Goal: Task Accomplishment & Management: Use online tool/utility

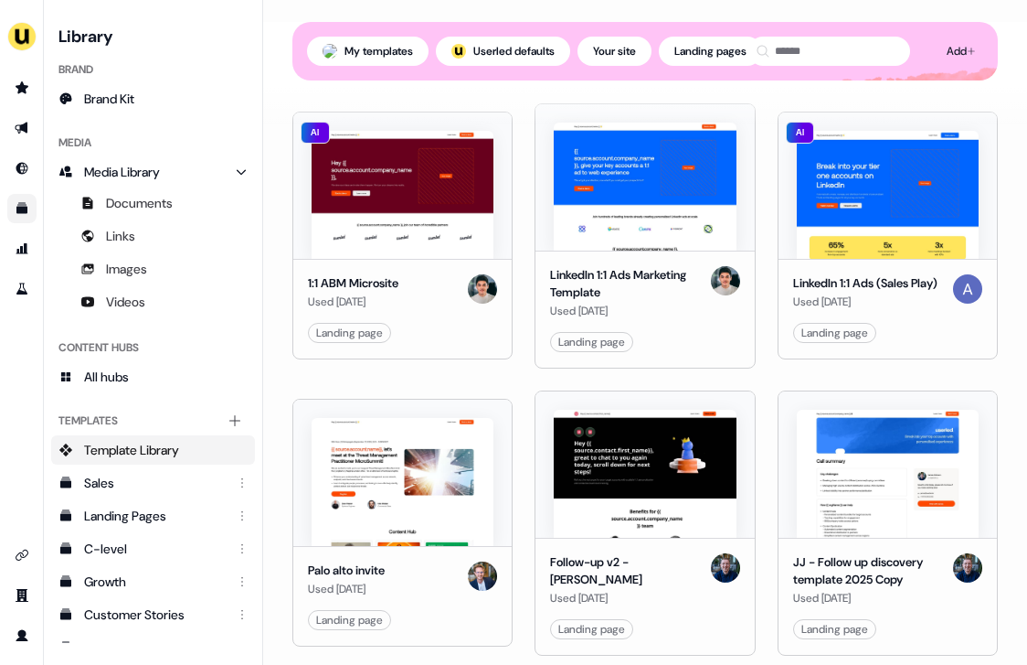
scroll to position [1339, 0]
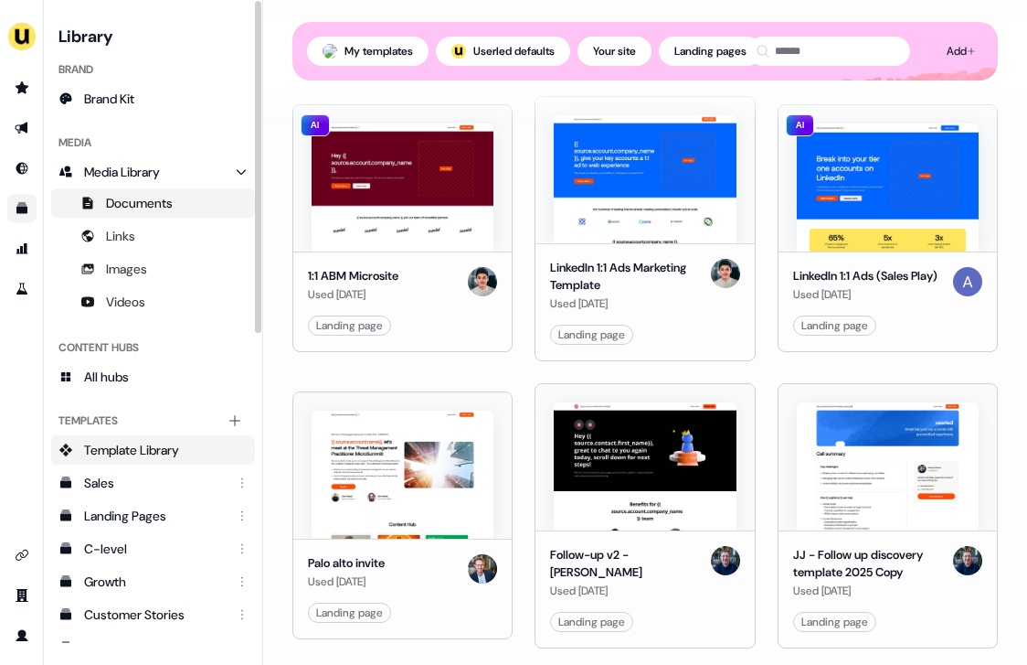
click at [162, 214] on link "Documents" at bounding box center [153, 202] width 204 height 29
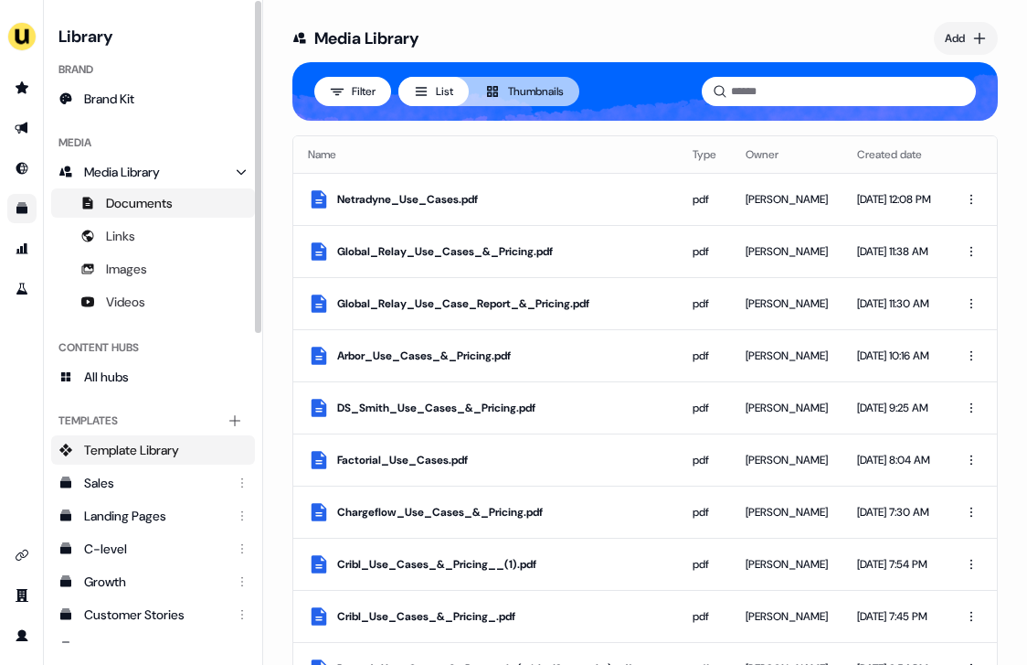
click at [143, 450] on span "Template Library" at bounding box center [131, 450] width 95 height 18
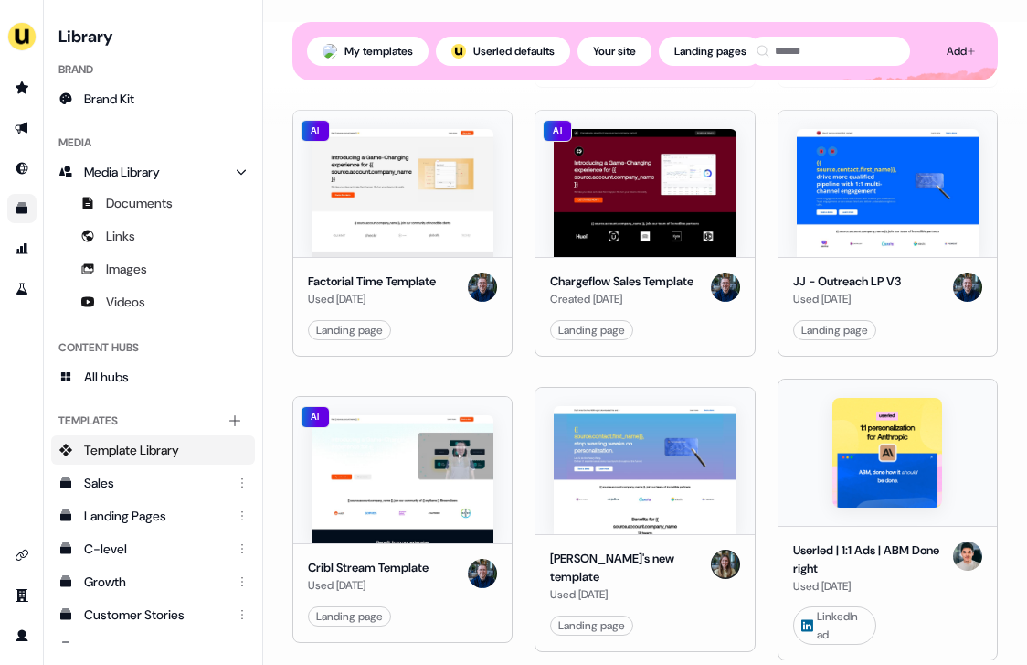
scroll to position [1837, 0]
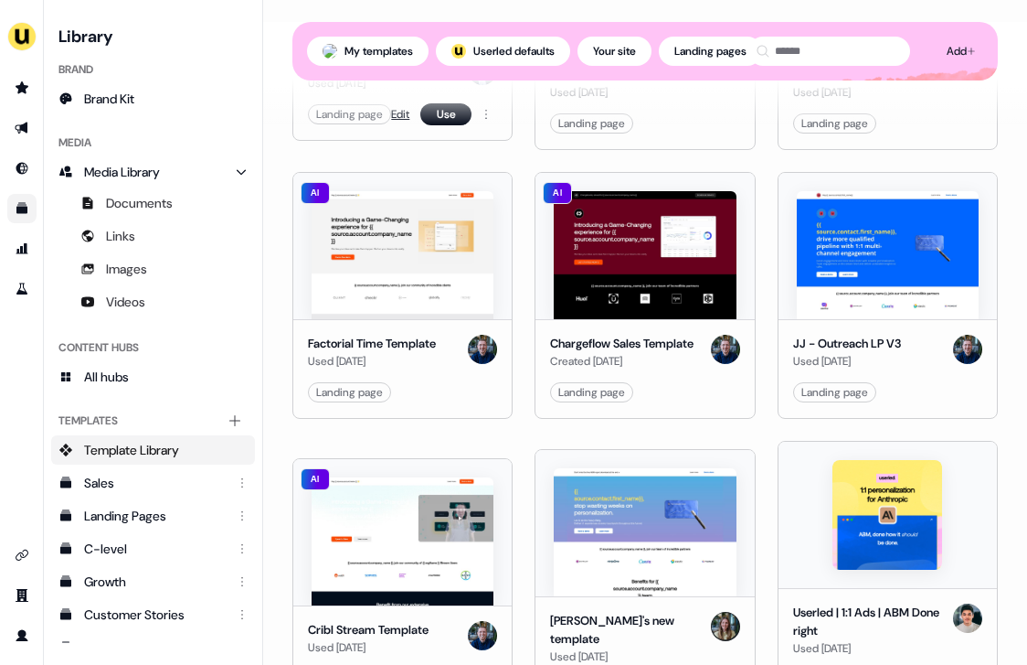
click at [397, 123] on link "Edit" at bounding box center [400, 114] width 18 height 18
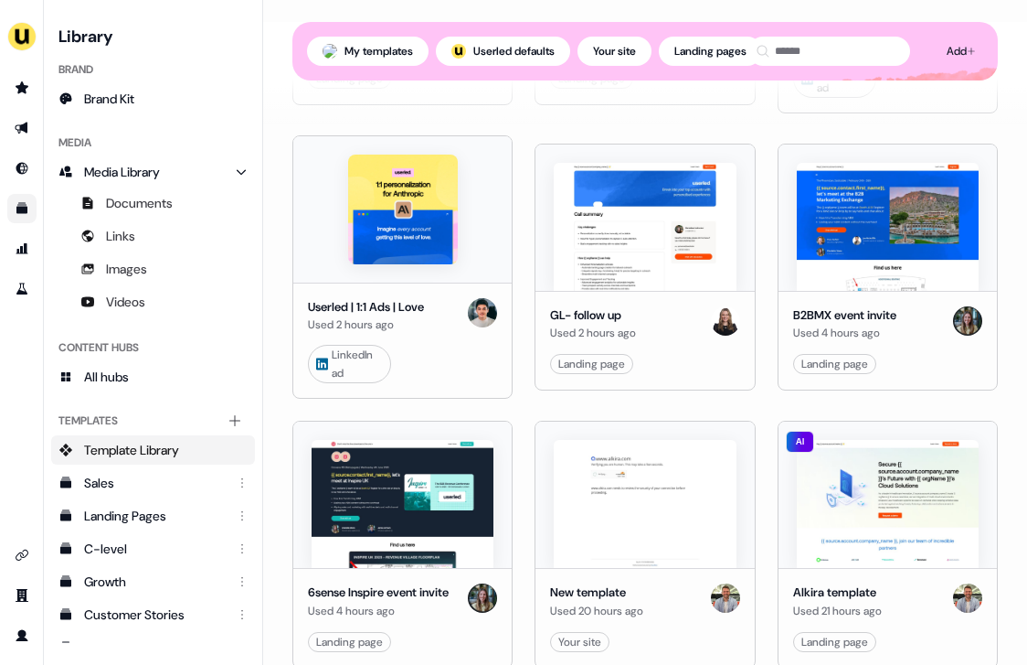
scroll to position [467, 0]
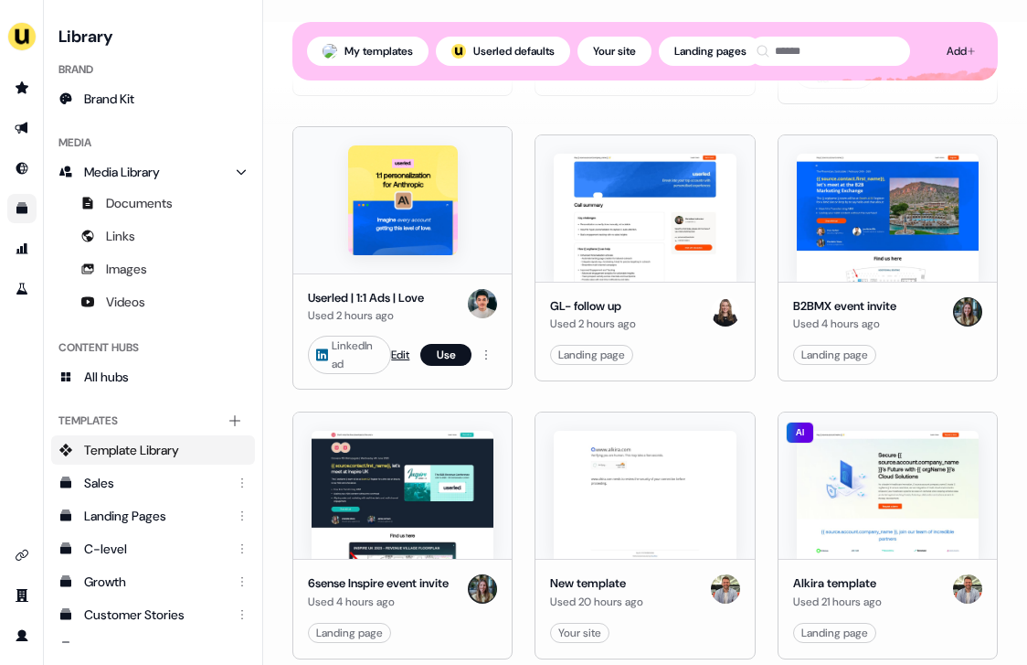
click at [404, 352] on link "Edit" at bounding box center [400, 355] width 18 height 18
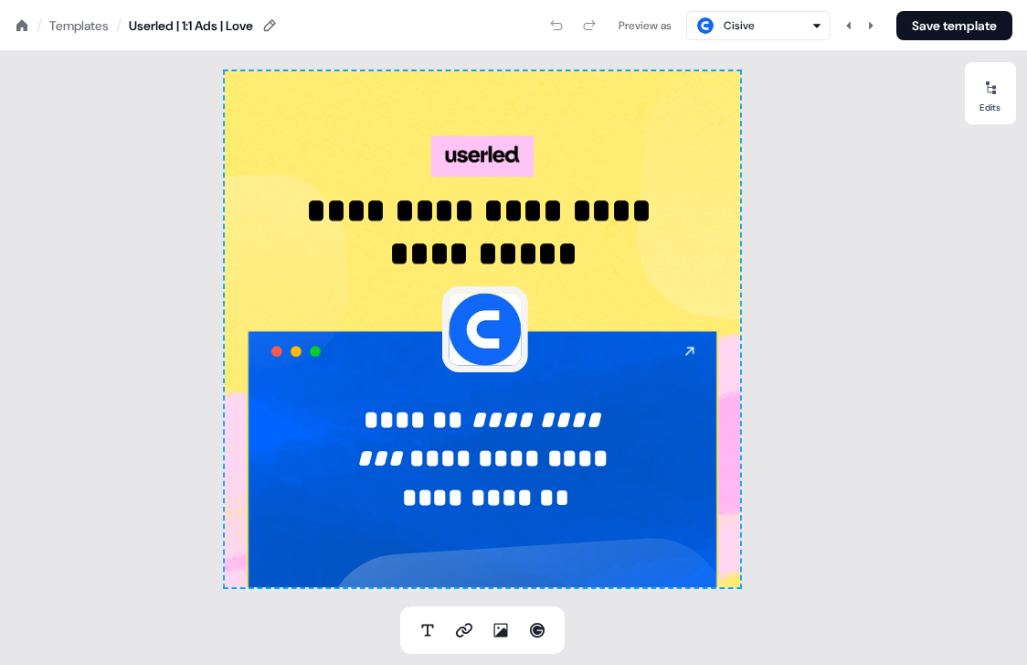
click at [88, 22] on div "Templates" at bounding box center [78, 25] width 59 height 18
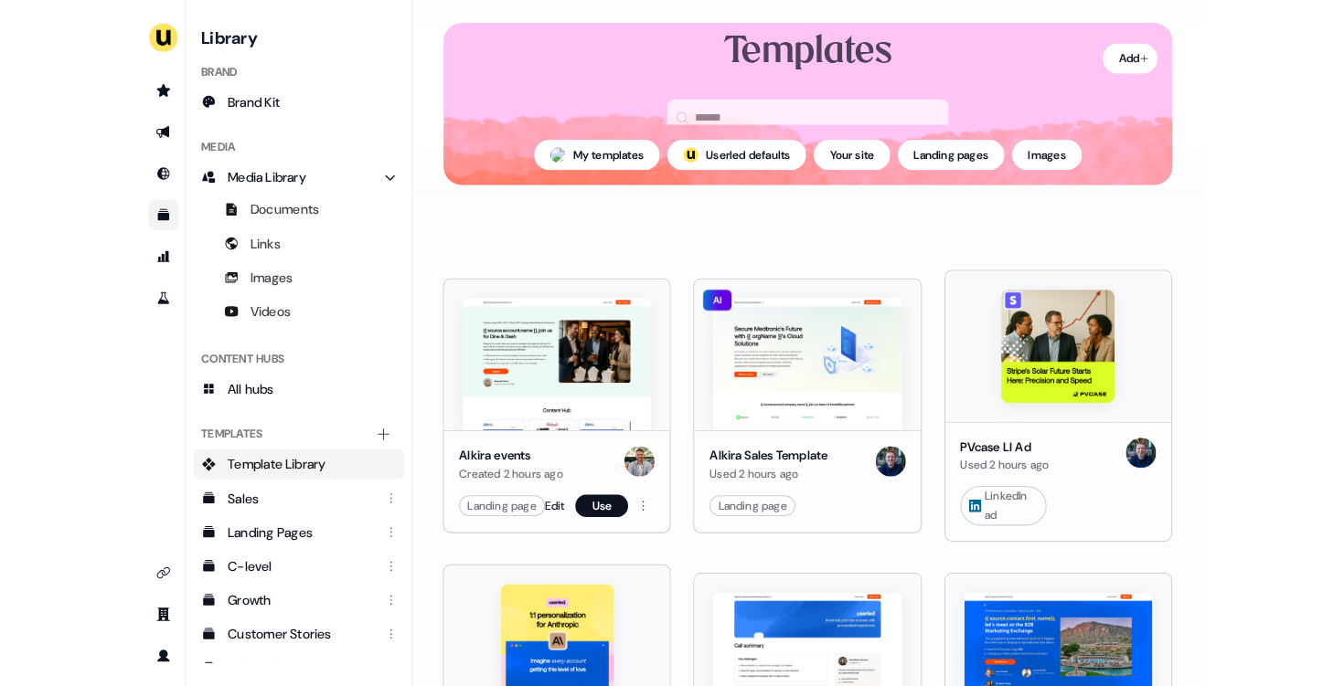
scroll to position [67, 0]
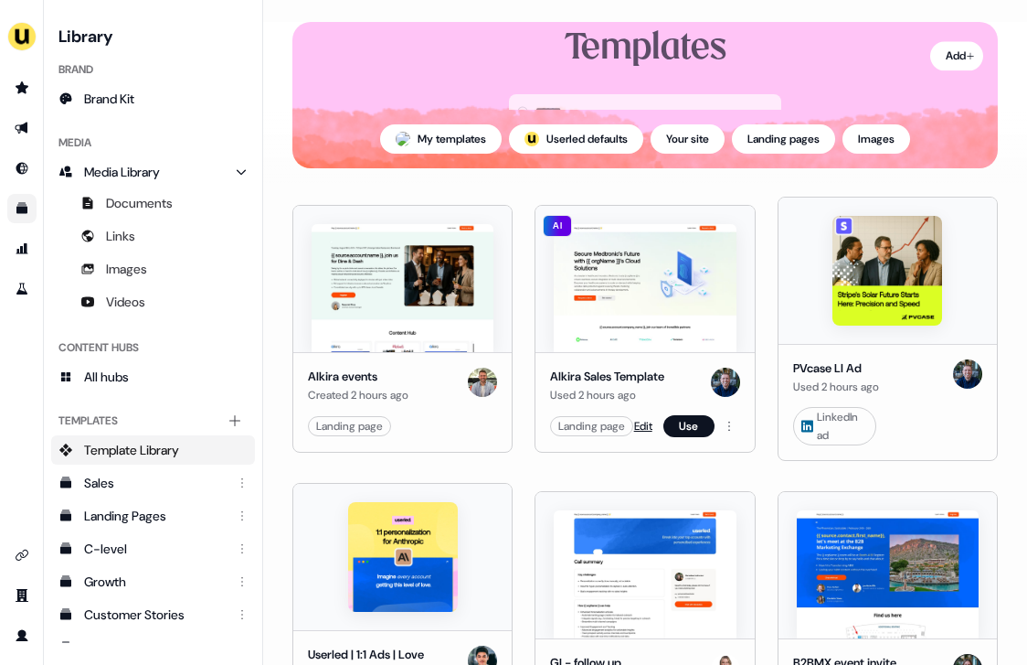
click at [638, 431] on link "Edit" at bounding box center [643, 426] width 18 height 18
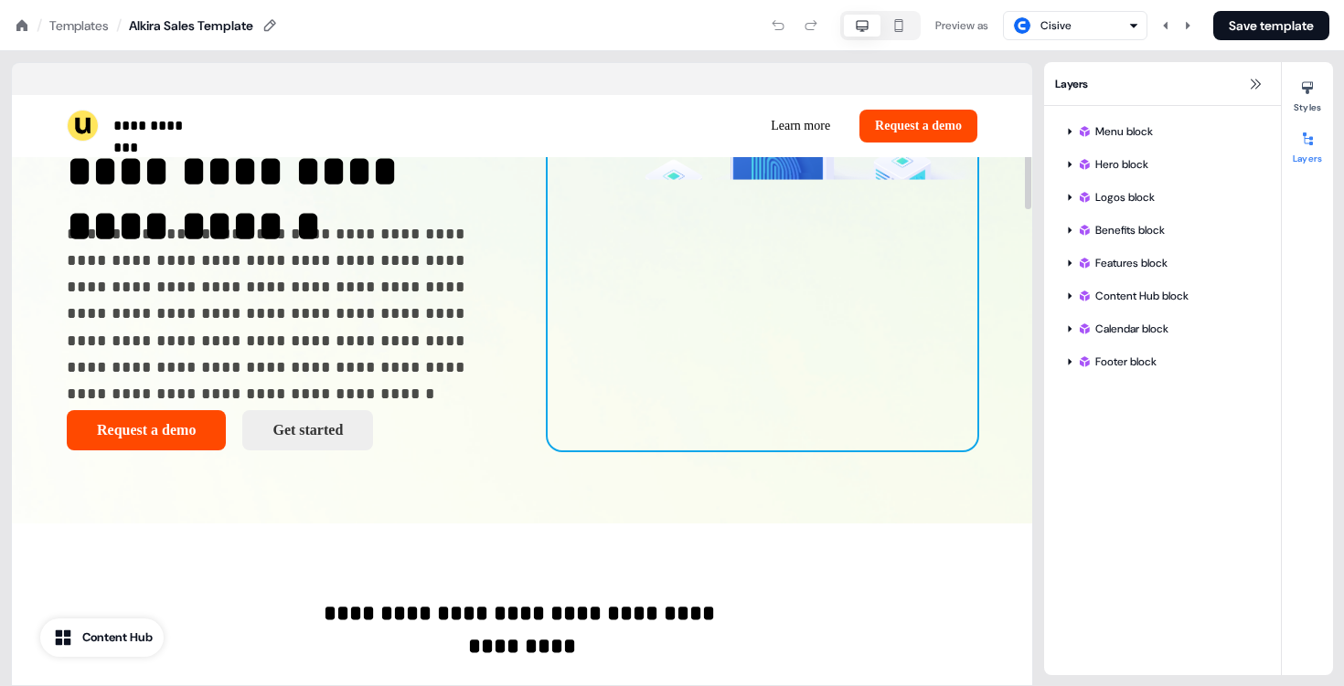
scroll to position [296, 0]
